Goal: Information Seeking & Learning: Learn about a topic

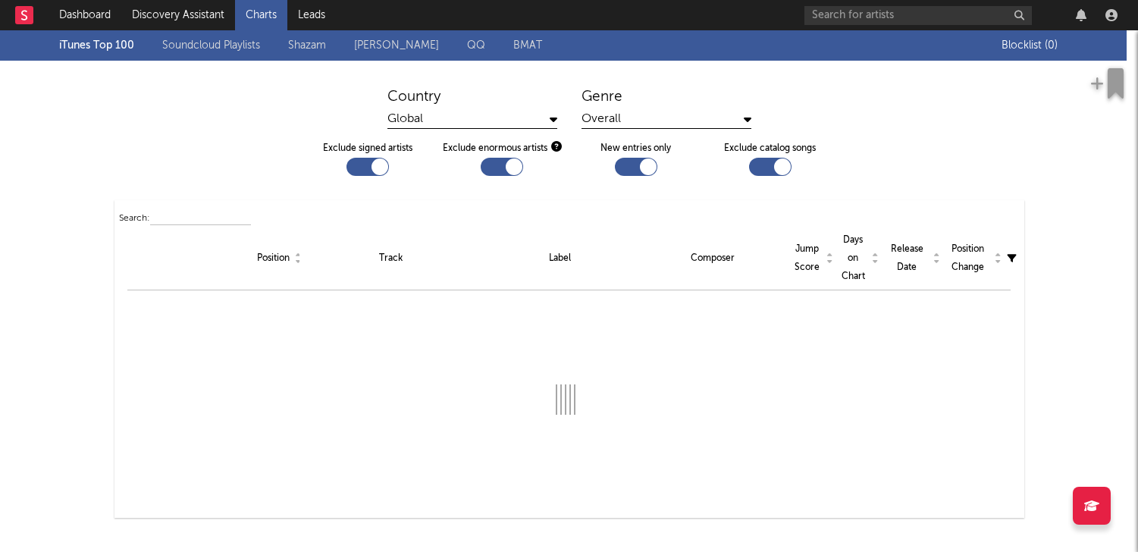
checkbox input "true"
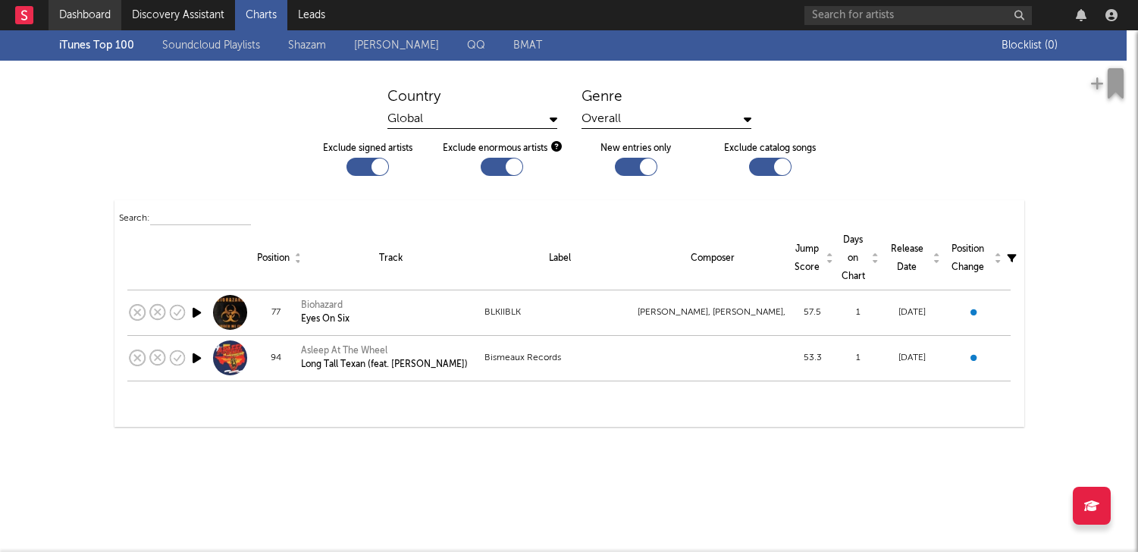
click at [67, 15] on link "Dashboard" at bounding box center [85, 15] width 73 height 30
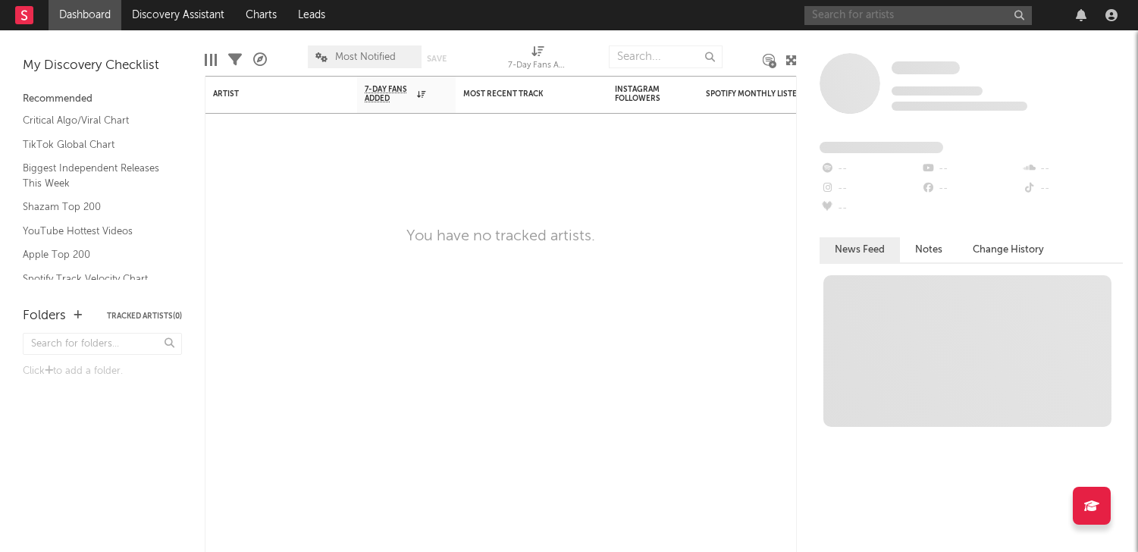
click at [895, 6] on input "text" at bounding box center [919, 15] width 228 height 19
click at [100, 141] on link "TikTok Global Chart" at bounding box center [95, 145] width 144 height 17
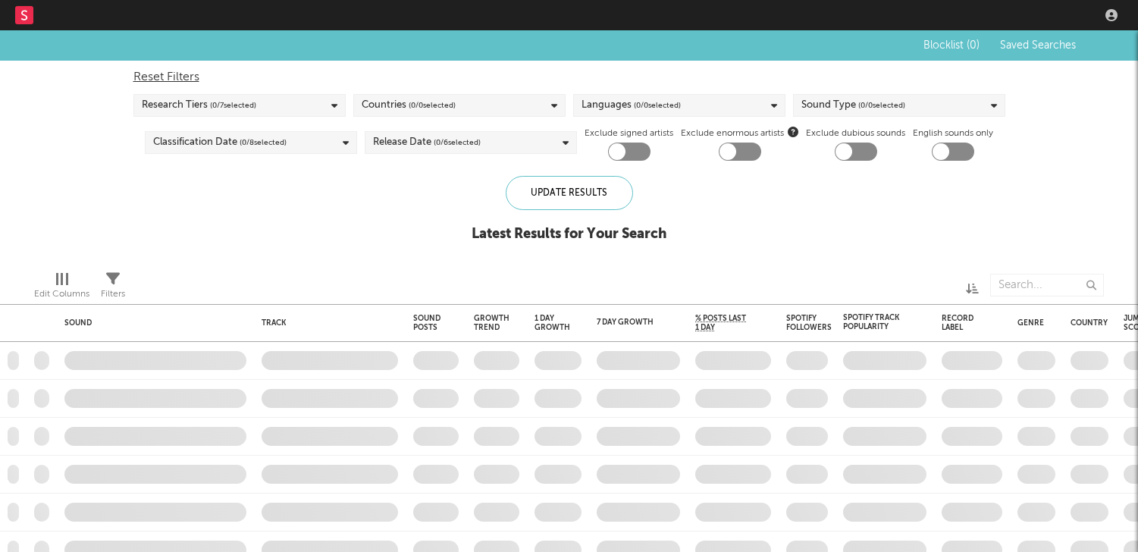
checkbox input "true"
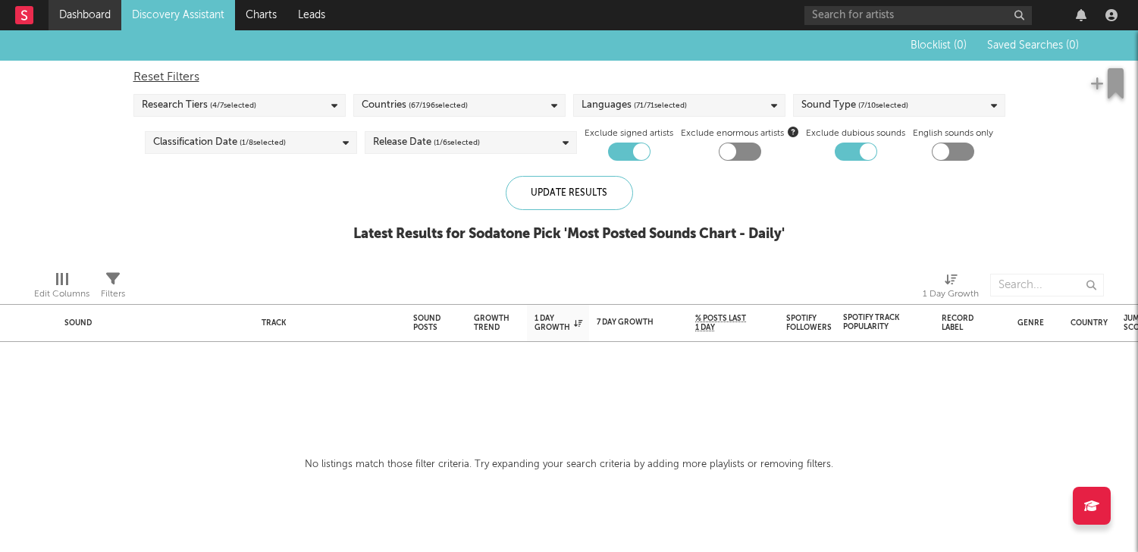
click at [102, 15] on link "Dashboard" at bounding box center [85, 15] width 73 height 30
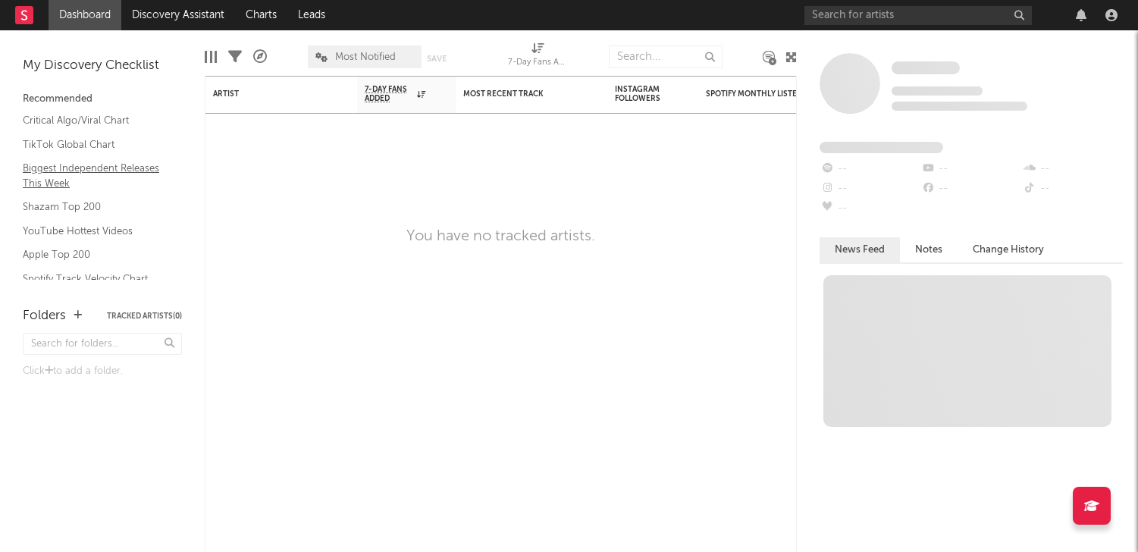
click at [99, 162] on link "Biggest Independent Releases This Week" at bounding box center [95, 175] width 144 height 31
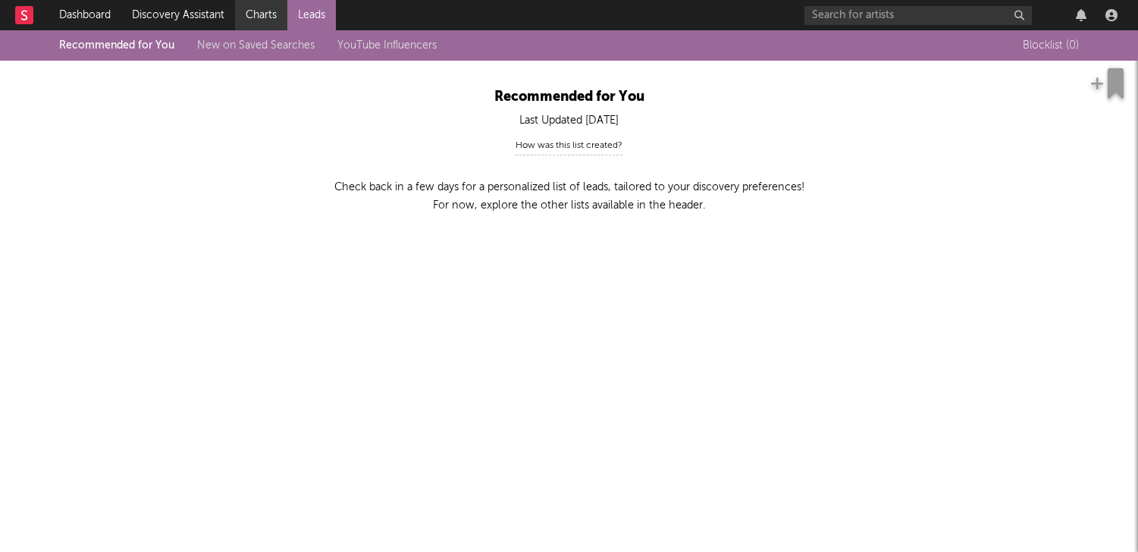
click at [243, 22] on link "Charts" at bounding box center [261, 15] width 52 height 30
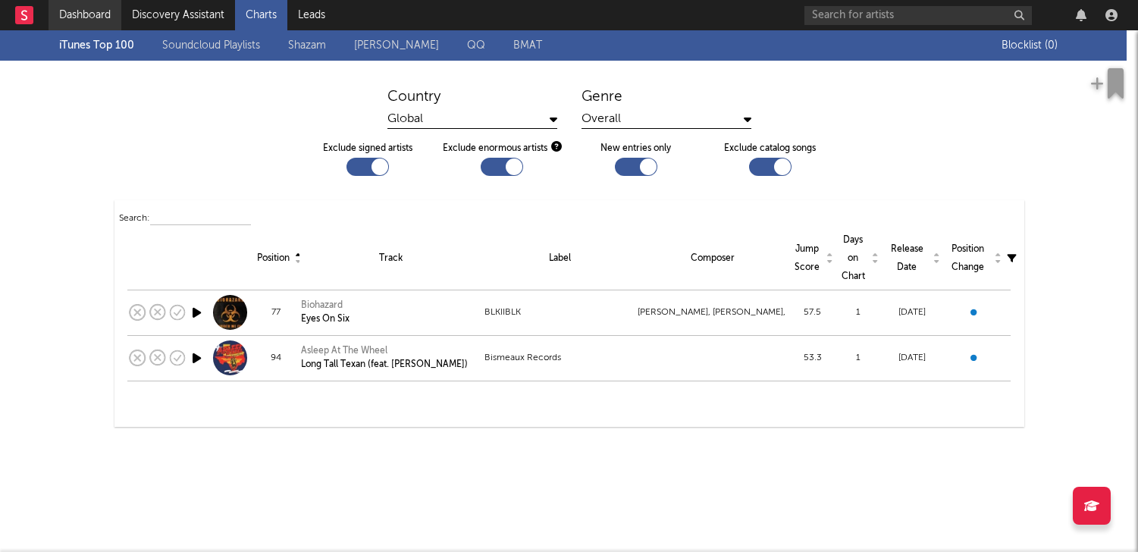
click at [61, 20] on link "Dashboard" at bounding box center [85, 15] width 73 height 30
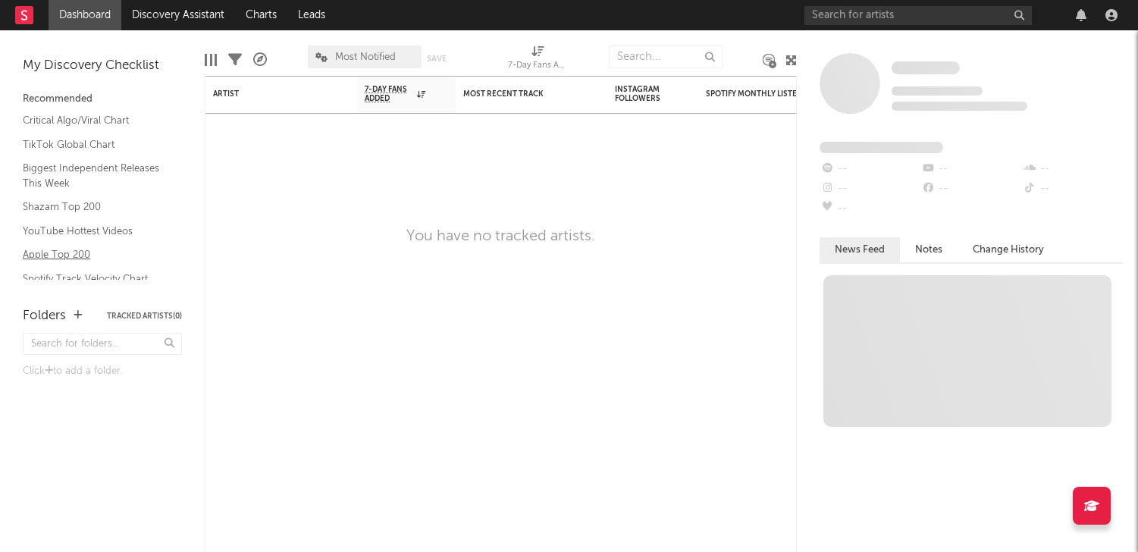
click at [44, 253] on link "Apple Top 200" at bounding box center [95, 254] width 144 height 17
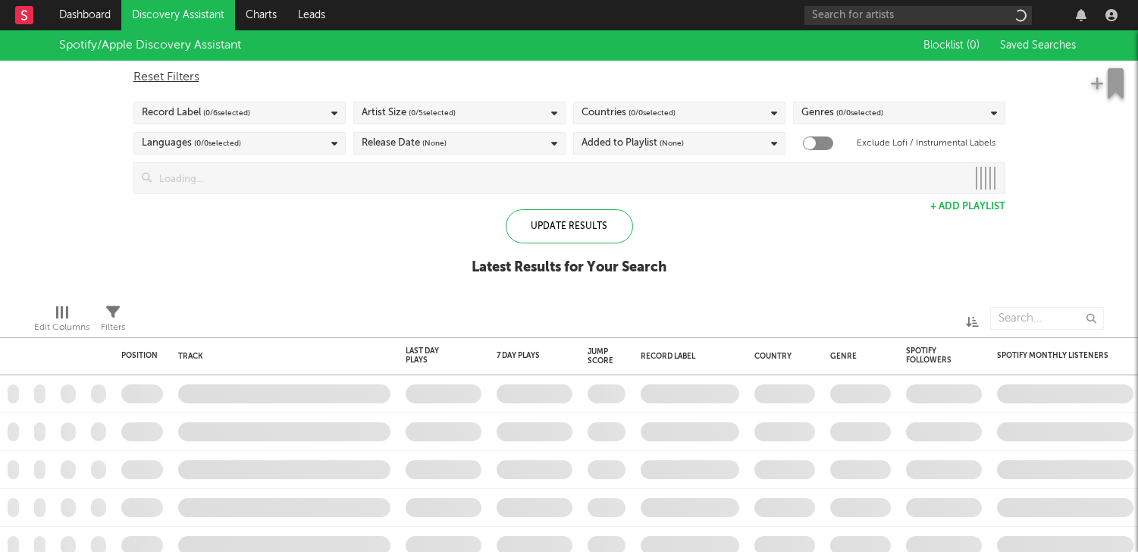
checkbox input "true"
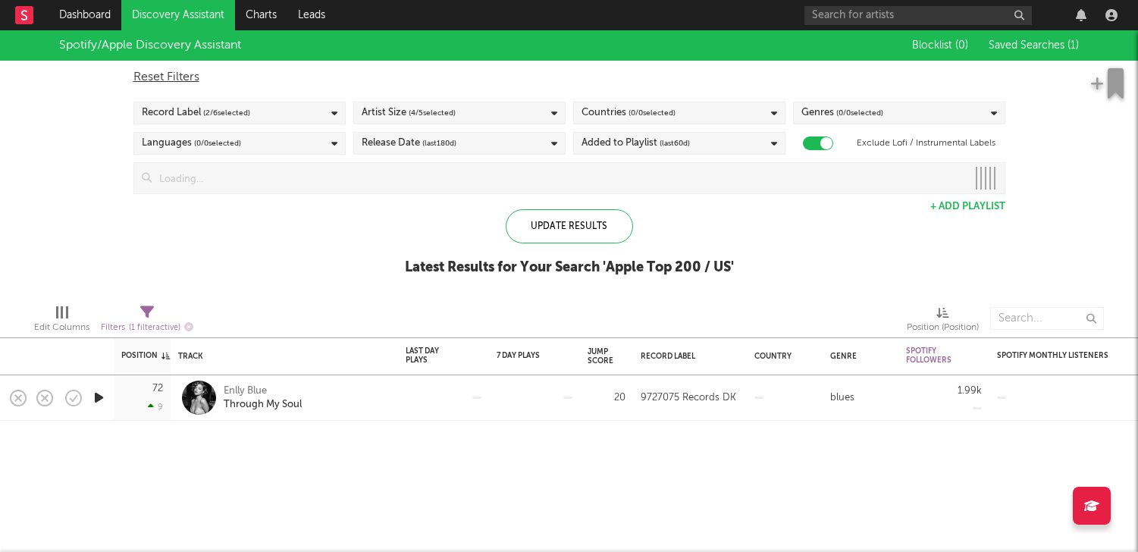
click at [32, 15] on rect at bounding box center [24, 15] width 18 height 18
